Goal: Information Seeking & Learning: Learn about a topic

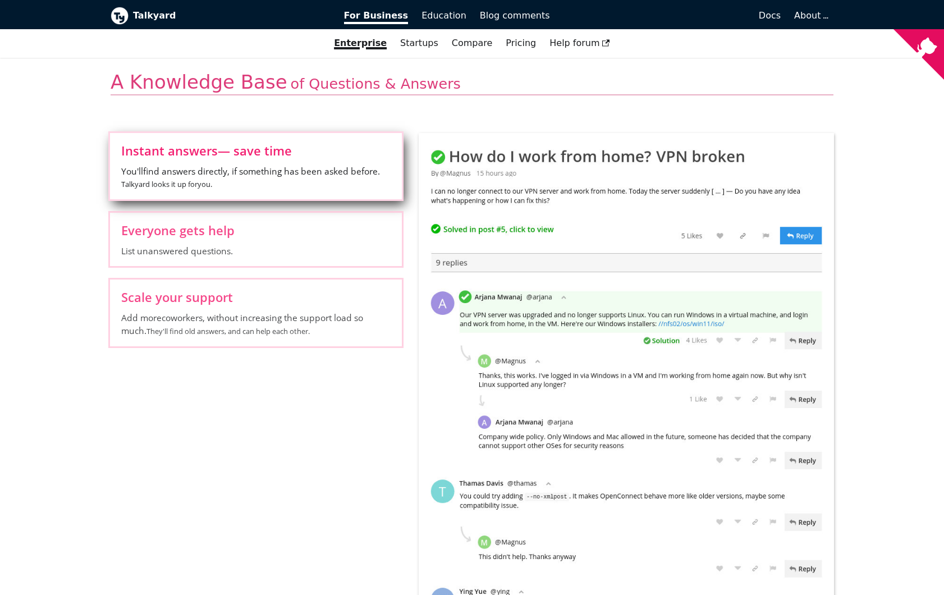
scroll to position [430, 0]
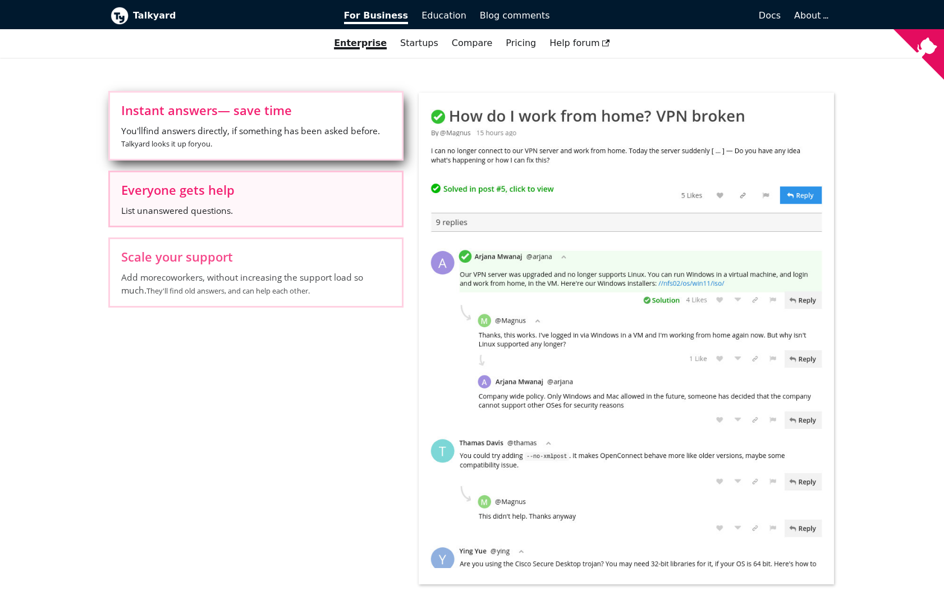
click at [239, 197] on label "Everyone gets help List unanswered questions." at bounding box center [256, 198] width 292 height 53
click at [0, 0] on input "Everyone gets help List unanswered questions." at bounding box center [0, 0] width 0 height 0
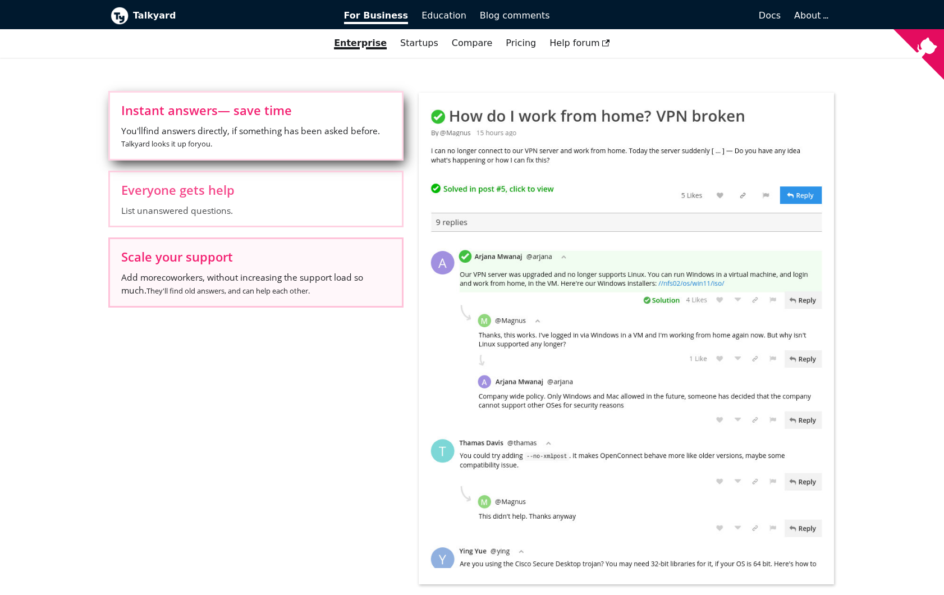
click at [239, 277] on span "Add more coworkers , without increasing the support load so much. They'll find …" at bounding box center [255, 284] width 269 height 26
click at [0, 0] on input "Scale your support Add more coworkers , without increasing the support load so …" at bounding box center [0, 0] width 0 height 0
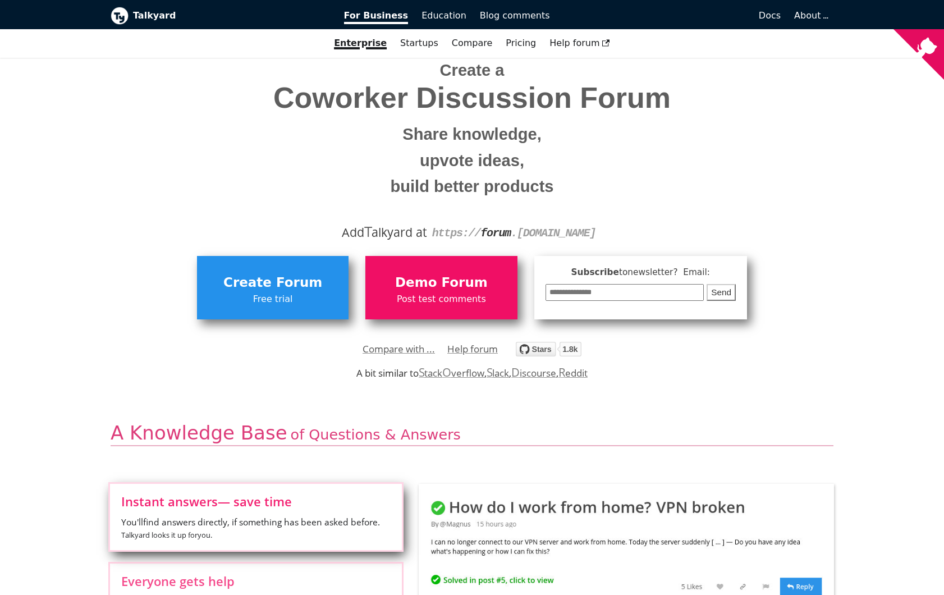
scroll to position [0, 0]
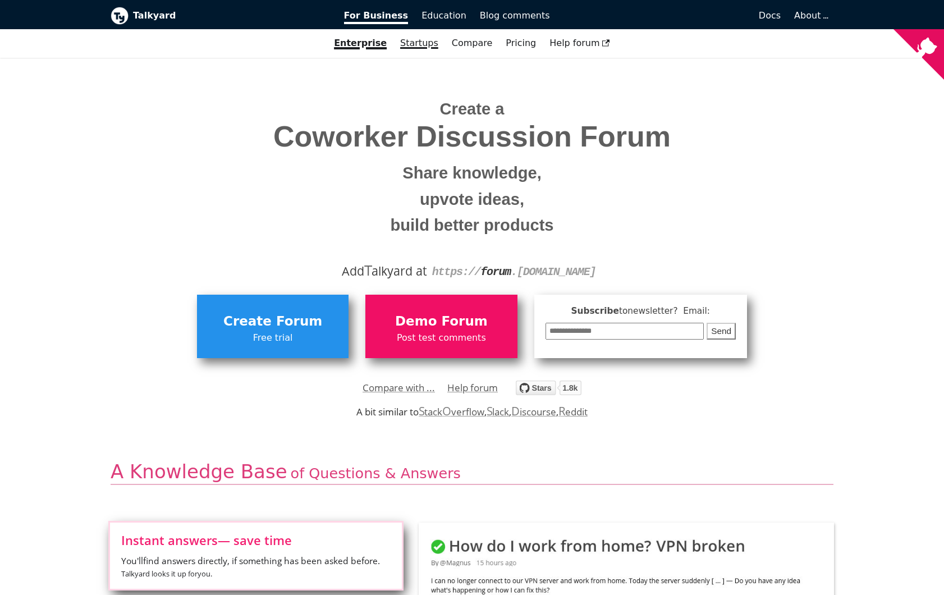
click at [422, 49] on link "Startups" at bounding box center [419, 43] width 52 height 19
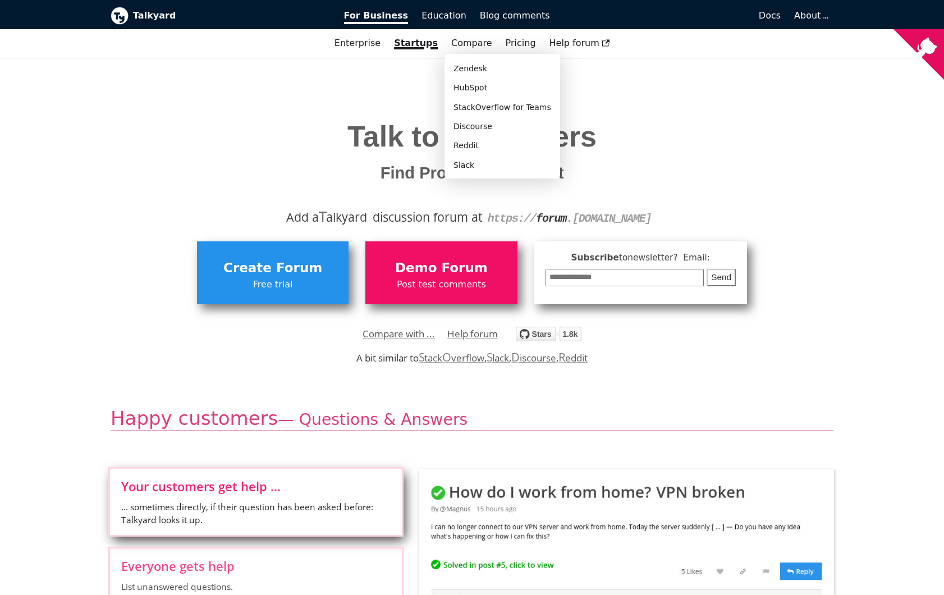
click at [454, 49] on div "Compare Zendesk HubSpot StackOverflow for Teams Discourse Reddit Slack" at bounding box center [472, 43] width 54 height 19
click at [526, 48] on link "Pricing" at bounding box center [521, 43] width 44 height 19
